Goal: Navigation & Orientation: Find specific page/section

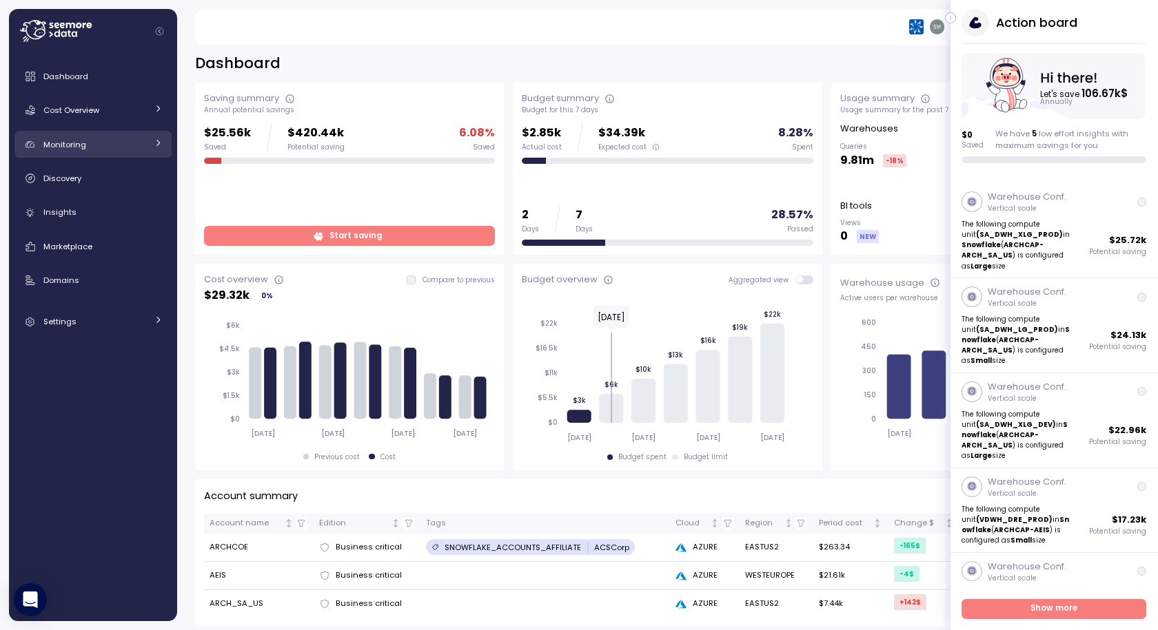
click at [75, 144] on span "Monitoring" at bounding box center [64, 144] width 43 height 11
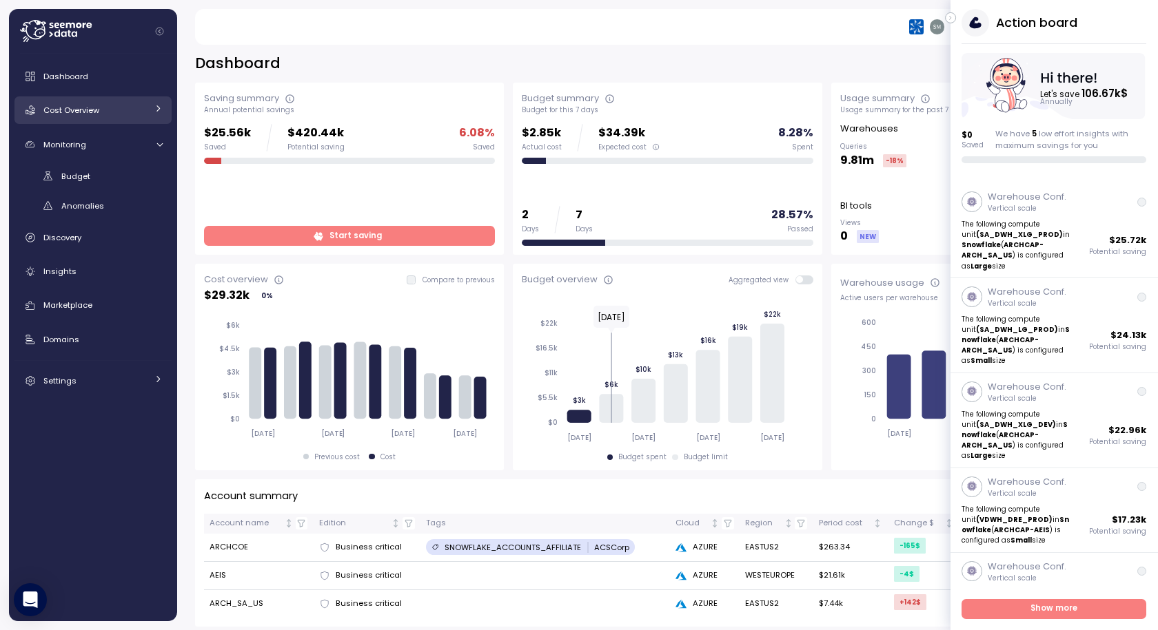
click at [76, 111] on span "Cost Overview" at bounding box center [71, 110] width 56 height 11
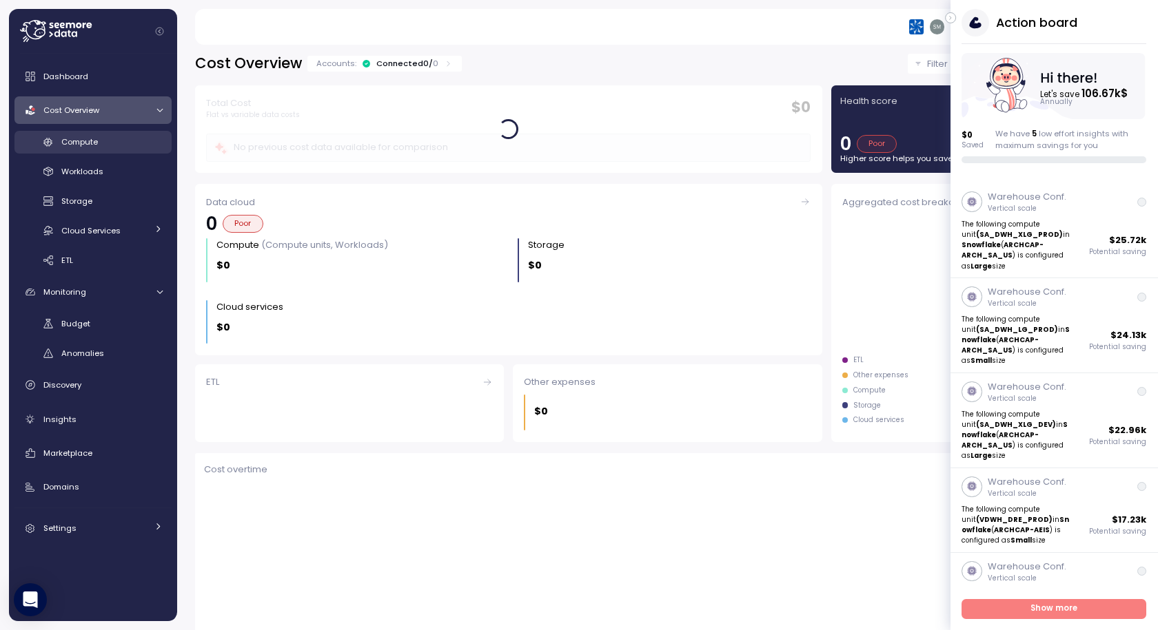
click at [87, 141] on span "Compute" at bounding box center [79, 141] width 37 height 11
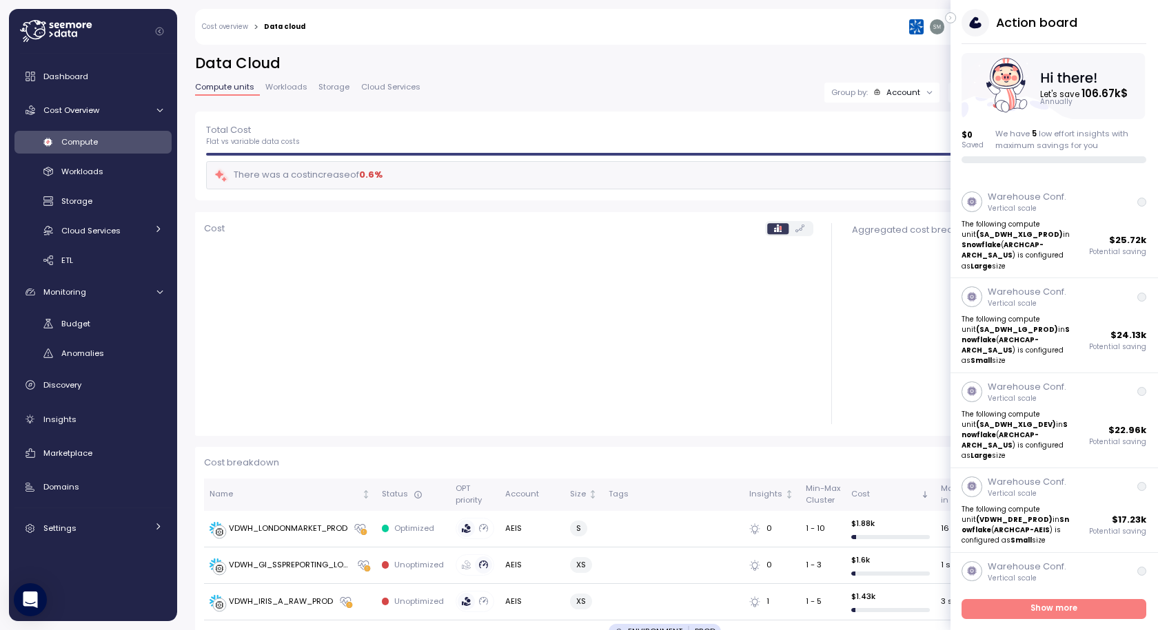
click at [951, 17] on icon "button" at bounding box center [950, 18] width 6 height 17
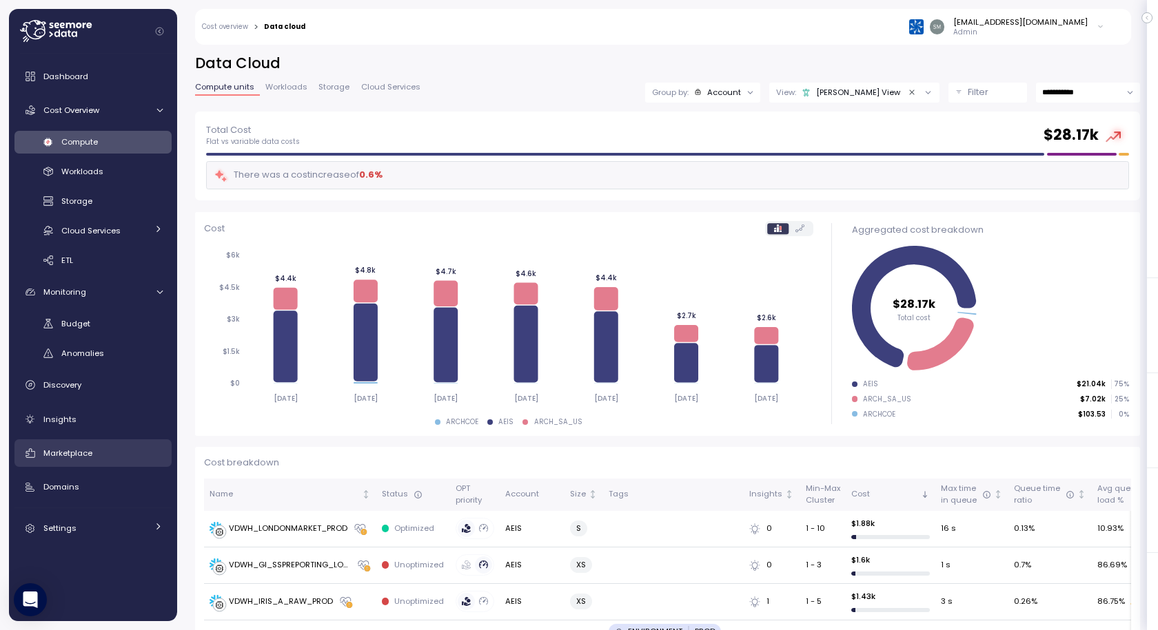
click at [61, 451] on span "Marketplace" at bounding box center [67, 453] width 49 height 11
